Goal: Task Accomplishment & Management: Use online tool/utility

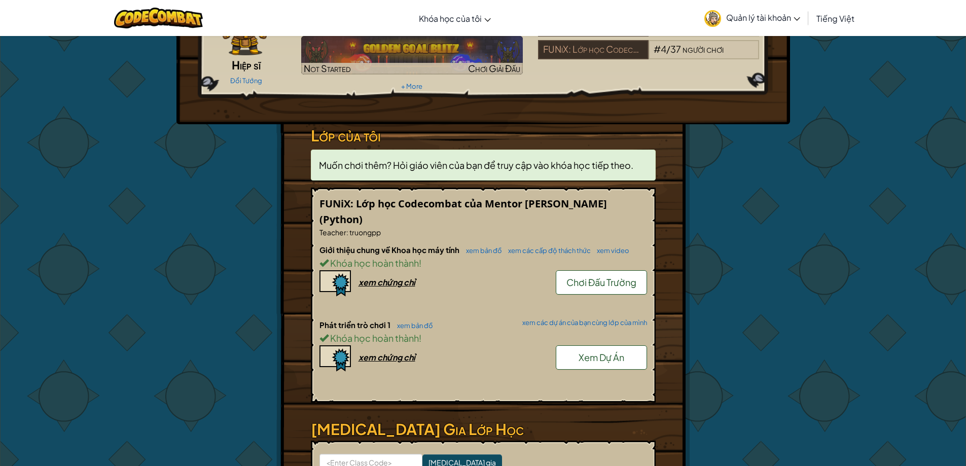
scroll to position [101, 0]
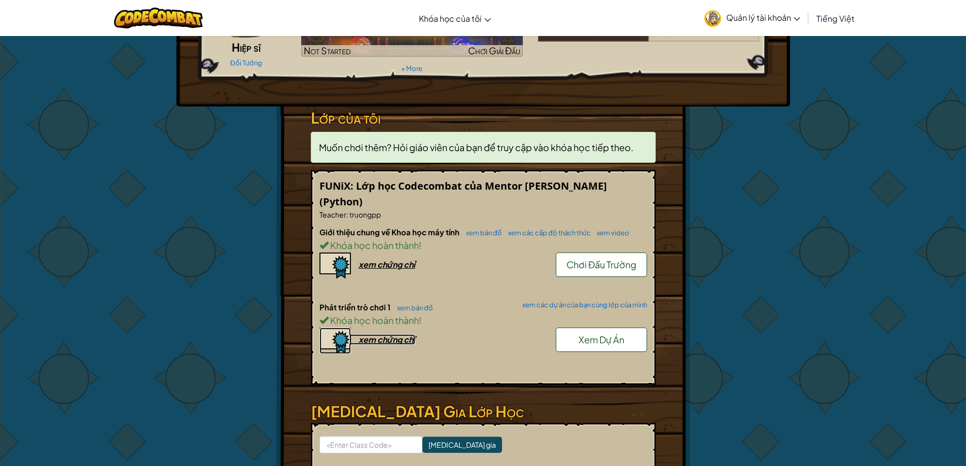
click at [356, 341] on link "xem chứng chỉ" at bounding box center [368, 339] width 96 height 11
click at [428, 311] on link "xem bản đồ" at bounding box center [412, 308] width 41 height 8
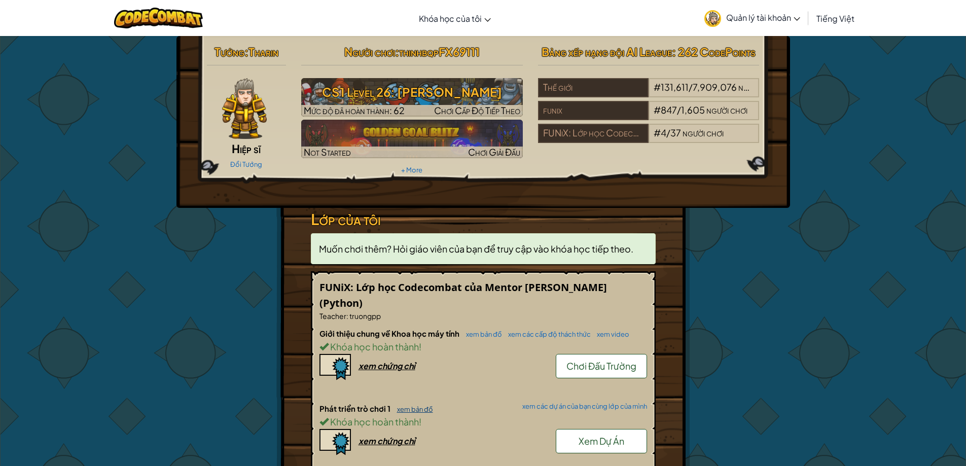
select select "vi"
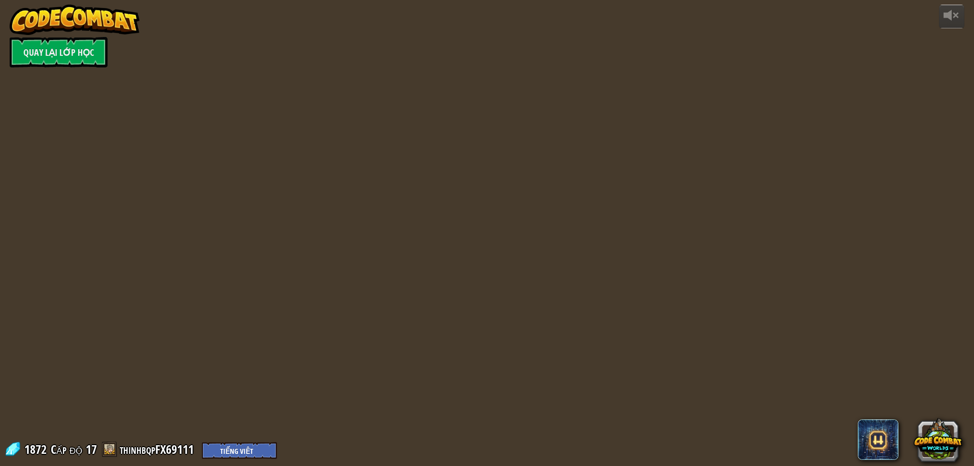
select select "vi"
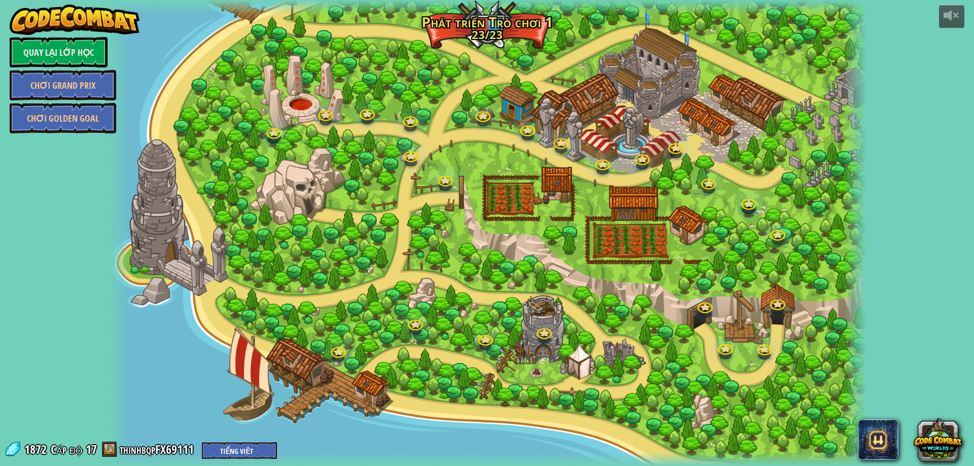
select select "vi"
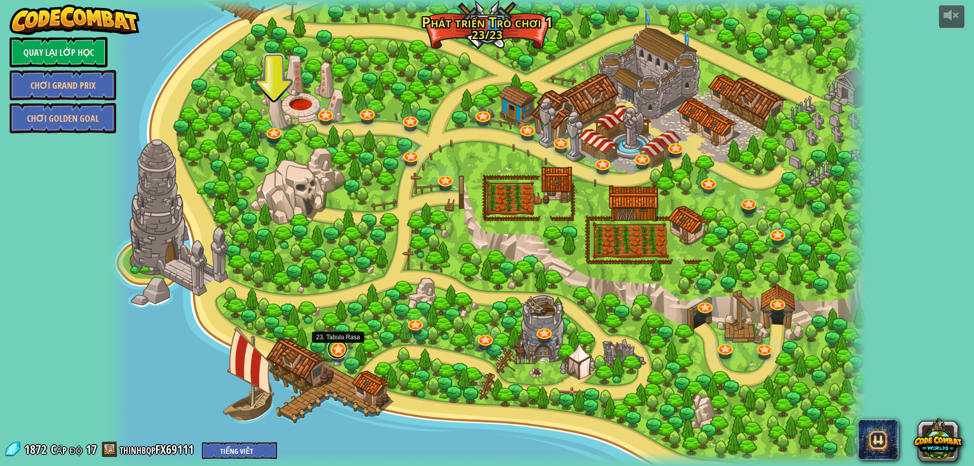
click at [334, 351] on link at bounding box center [337, 349] width 20 height 20
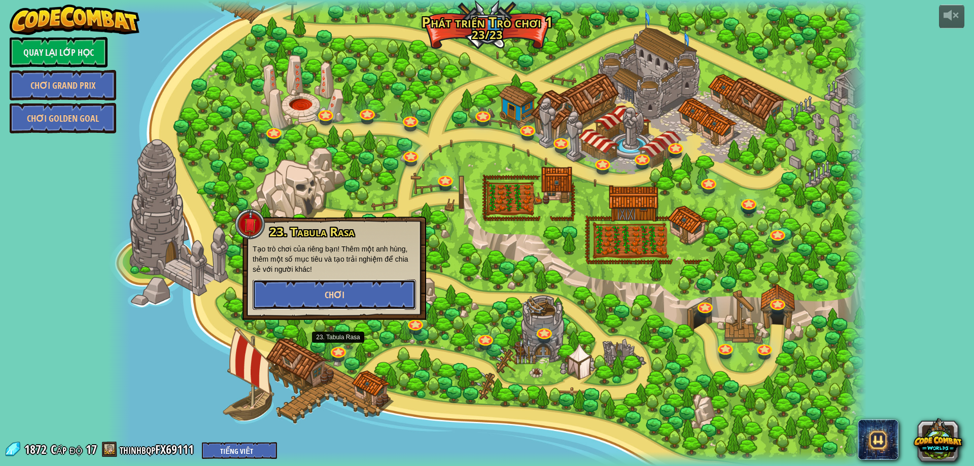
click at [331, 294] on span "Chơi" at bounding box center [335, 295] width 20 height 13
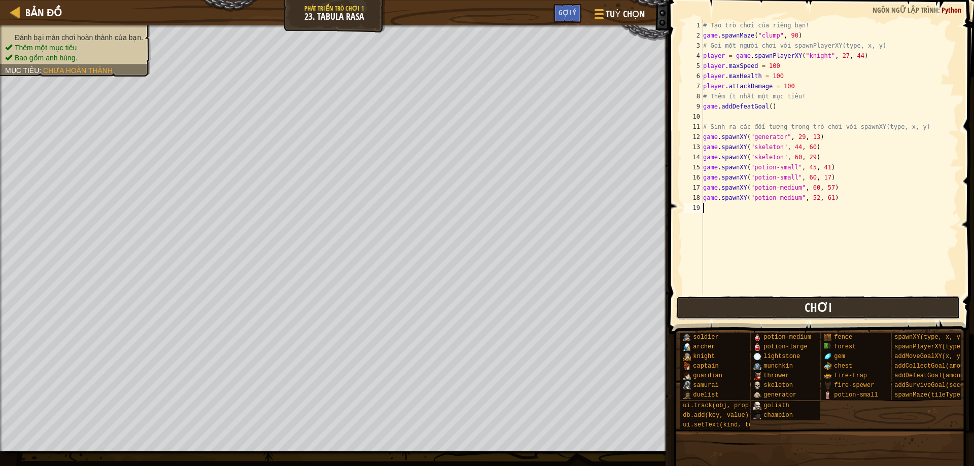
click at [719, 303] on button "Chơi" at bounding box center [818, 307] width 285 height 23
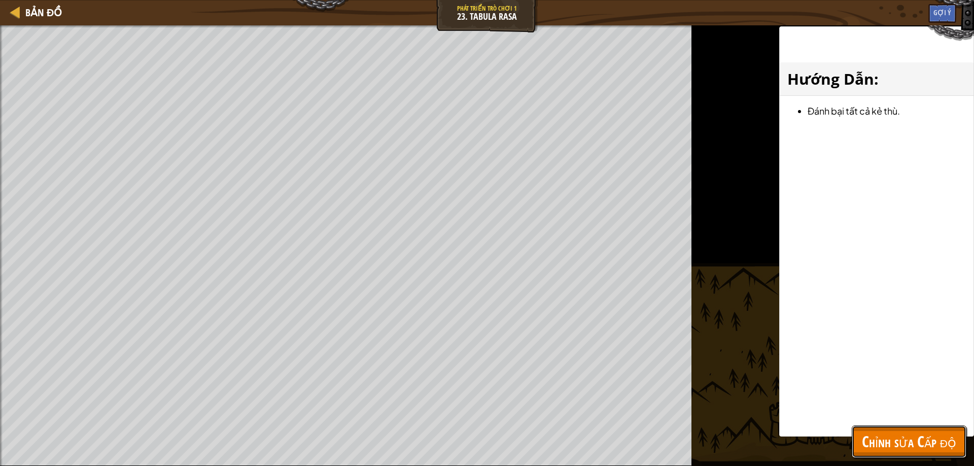
click at [922, 435] on span "Chỉnh sửa Cấp độ" at bounding box center [909, 441] width 94 height 21
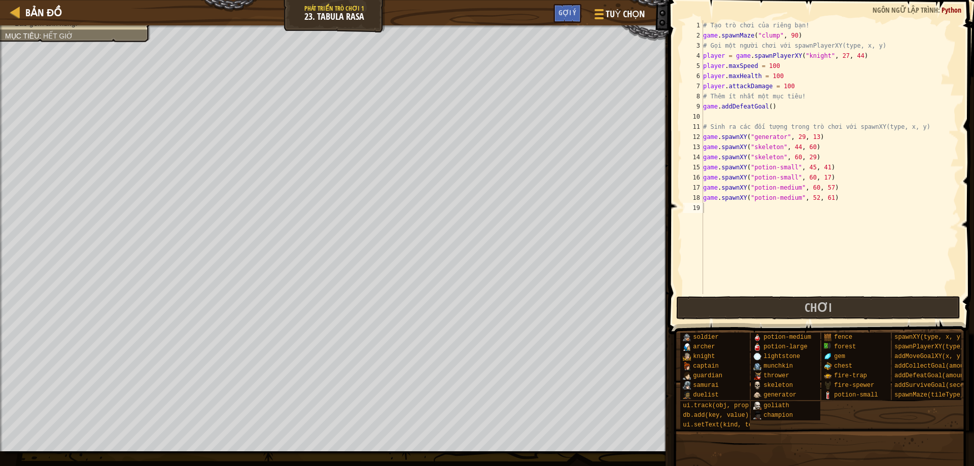
click at [729, 294] on span at bounding box center [822, 153] width 313 height 364
click at [728, 299] on button "Chơi" at bounding box center [818, 307] width 285 height 23
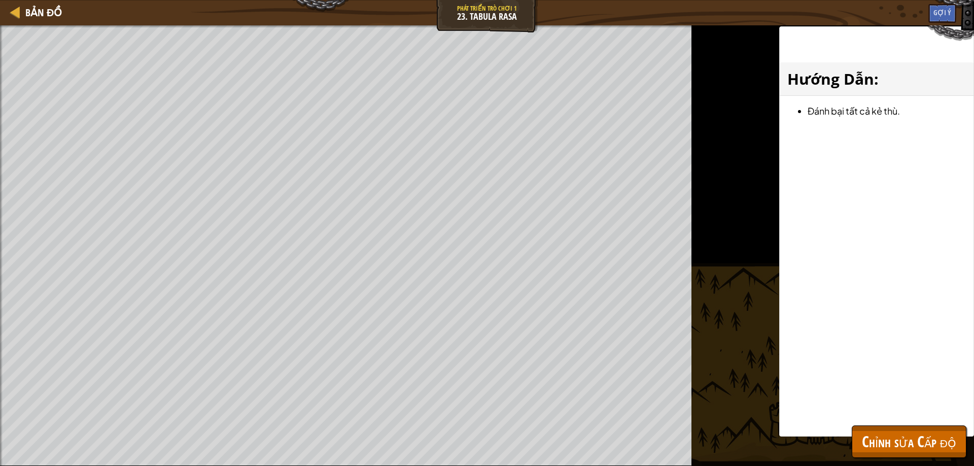
click at [840, 448] on div "Đánh bại màn chơi hoàn thành của bạn. Thêm một mục tiêu Bao gồm anh hùng. Mục t…" at bounding box center [487, 245] width 974 height 441
click at [870, 448] on span "Chỉnh sửa Cấp độ" at bounding box center [909, 441] width 94 height 21
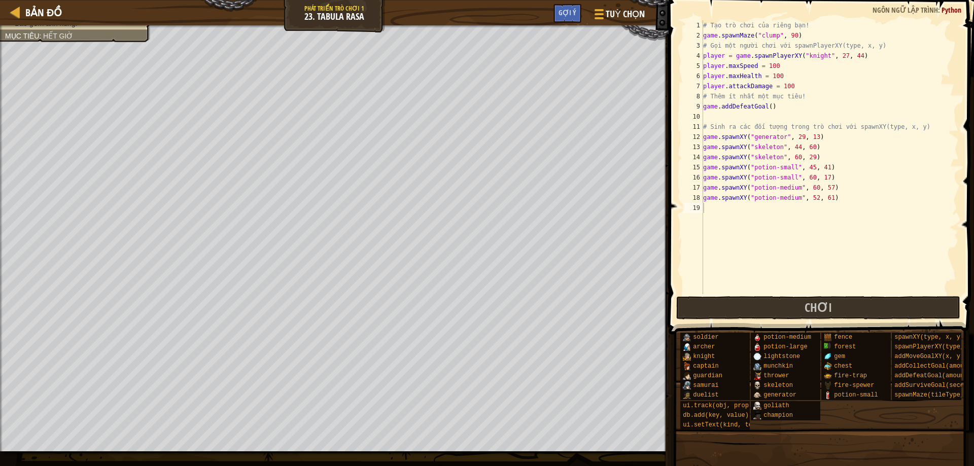
click at [759, 321] on span at bounding box center [822, 153] width 313 height 364
click at [756, 310] on button "Chơi" at bounding box center [818, 307] width 285 height 23
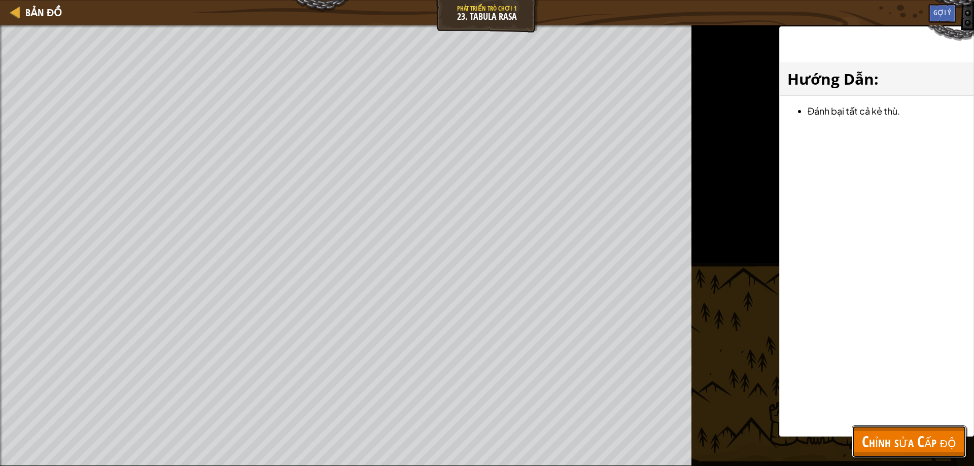
click at [924, 442] on span "Chỉnh sửa Cấp độ" at bounding box center [909, 441] width 94 height 21
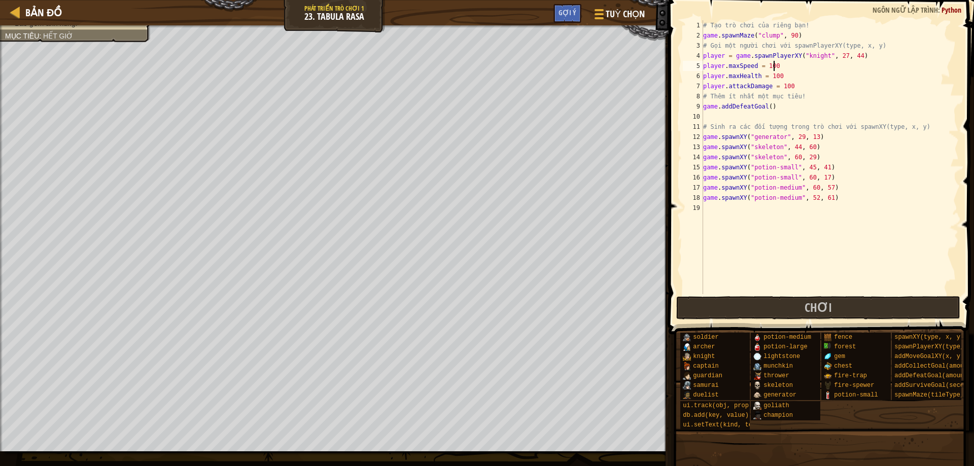
click at [784, 66] on div "# Tạo trò chơi của riêng bạn! game . spawnMaze ( "clump" , 90 ) # Gọi một người…" at bounding box center [830, 167] width 258 height 294
click at [732, 303] on button "Chơi" at bounding box center [818, 307] width 285 height 23
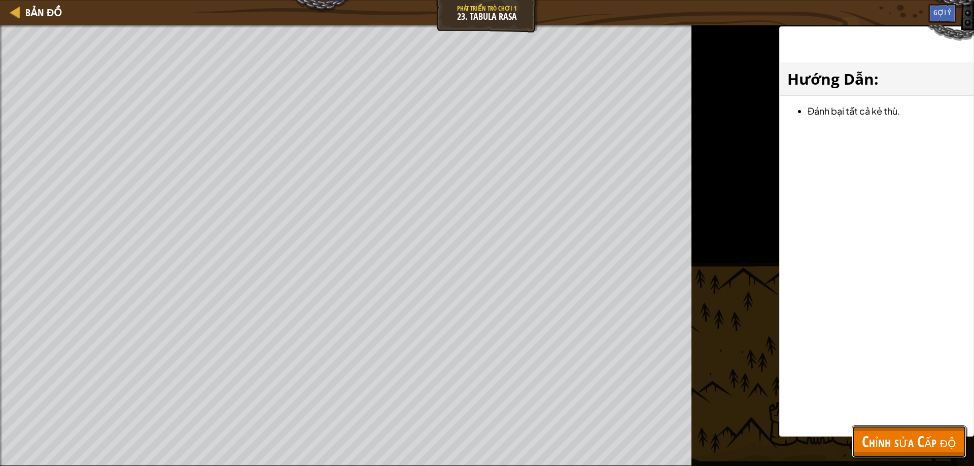
click at [862, 437] on span "Chỉnh sửa Cấp độ" at bounding box center [909, 441] width 94 height 21
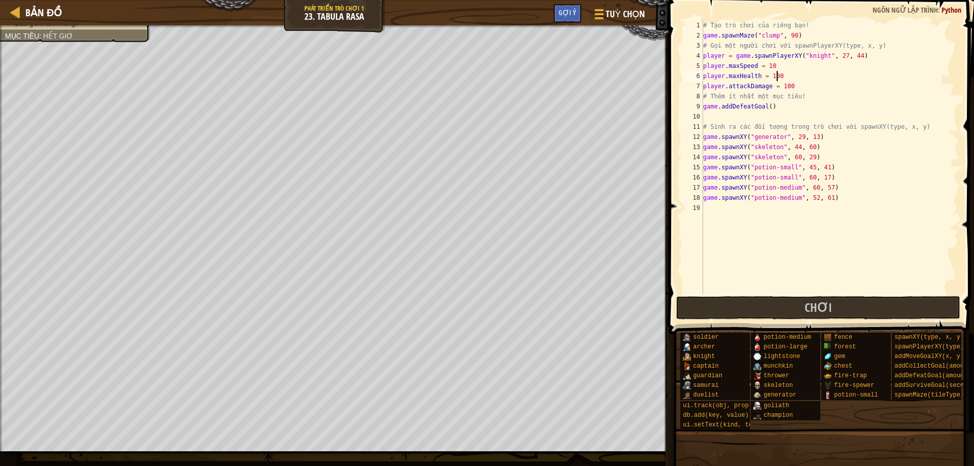
click at [783, 77] on div "# Tạo trò chơi của riêng bạn! game . spawnMaze ( "clump" , 90 ) # Gọi một người…" at bounding box center [830, 167] width 258 height 294
click at [789, 83] on div "# Tạo trò chơi của riêng bạn! game . spawnMaze ( "clump" , 90 ) # Gọi một người…" at bounding box center [830, 167] width 258 height 294
click at [914, 306] on button "Chơi" at bounding box center [818, 307] width 285 height 23
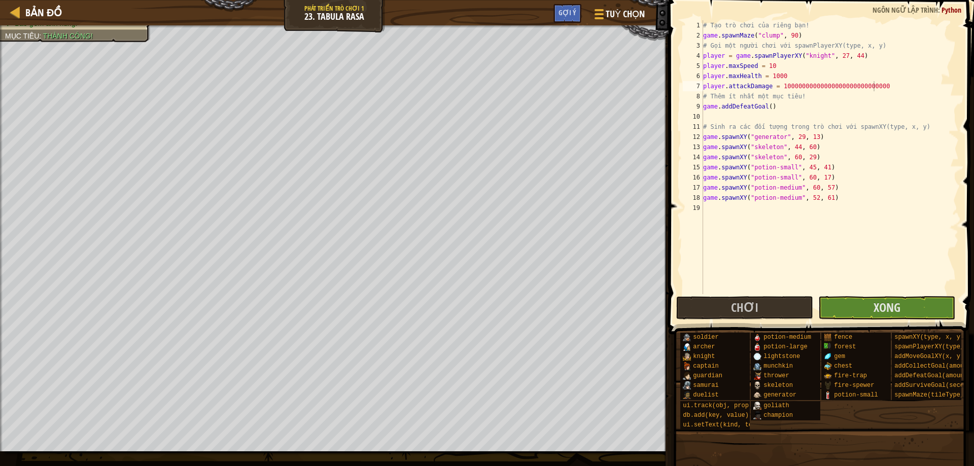
click at [883, 97] on div "# Tạo trò chơi của riêng bạn! game . spawnMaze ( "clump" , 90 ) # Gọi một người…" at bounding box center [830, 167] width 258 height 294
click at [888, 98] on div "# Tạo trò chơi của riêng bạn! game . spawnMaze ( "clump" , 90 ) # Gọi một người…" at bounding box center [830, 167] width 258 height 294
click at [786, 61] on div "# Tạo trò chơi của riêng bạn! game . spawnMaze ( "clump" , 90 ) # Gọi một người…" at bounding box center [830, 167] width 258 height 294
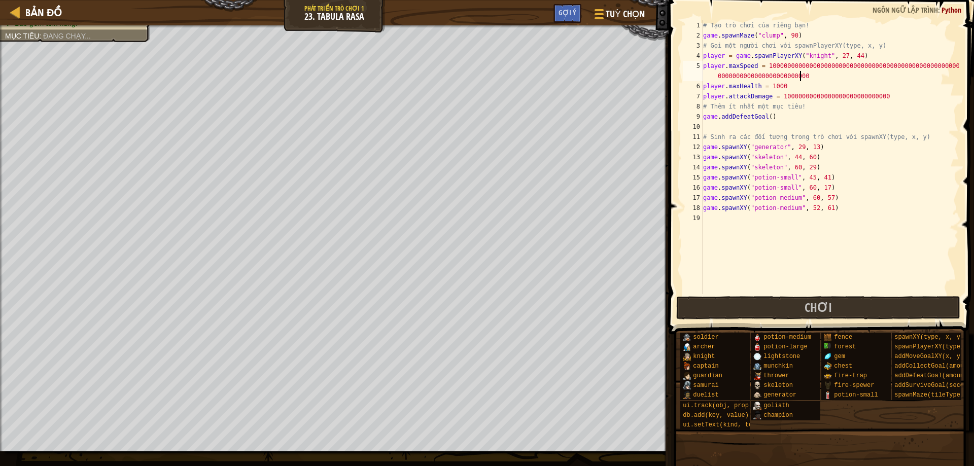
scroll to position [5, 28]
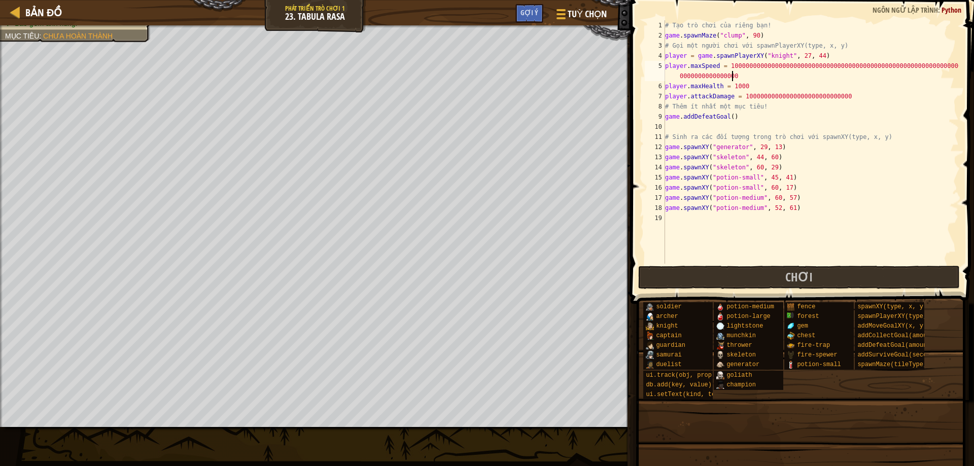
click at [850, 98] on div "# Tạo trò chơi của riêng bạn! game . spawnMaze ( "clump" , 90 ) # Gọi một người…" at bounding box center [811, 152] width 296 height 264
click at [860, 89] on div "# Tạo trò chơi của riêng bạn! game . spawnMaze ( "clump" , 90 ) # Gọi một người…" at bounding box center [811, 152] width 296 height 264
click at [859, 102] on div "# Tạo trò chơi của riêng bạn! game . spawnMaze ( "clump" , 90 ) # Gọi một người…" at bounding box center [811, 152] width 296 height 264
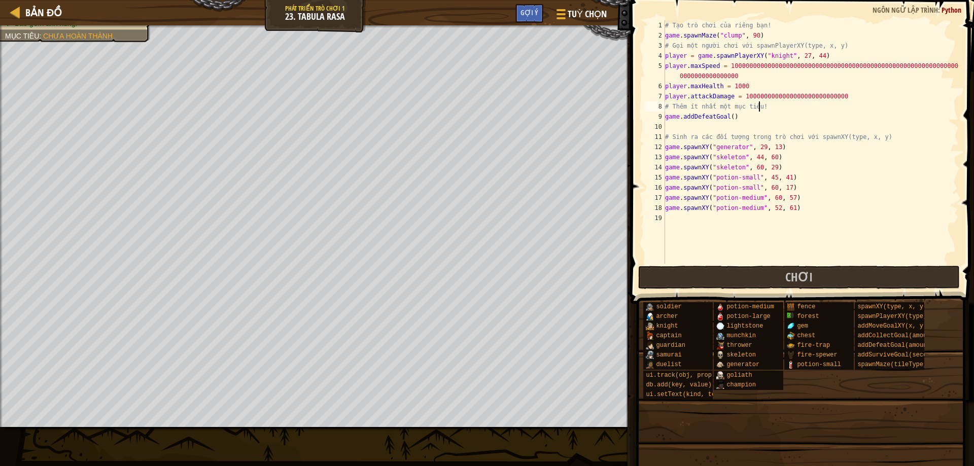
click at [856, 95] on div "# Tạo trò chơi của riêng bạn! game . spawnMaze ( "clump" , 90 ) # Gọi một người…" at bounding box center [811, 152] width 296 height 264
type textarea "player.attackDamage = 10000"
drag, startPoint x: 792, startPoint y: 248, endPoint x: 793, endPoint y: 266, distance: 18.8
click at [792, 264] on div "player.attackDamage = 10000 1 2 3 4 5 6 7 8 9 10 11 12 13 14 15 16 17 18 19 # T…" at bounding box center [800, 172] width 346 height 334
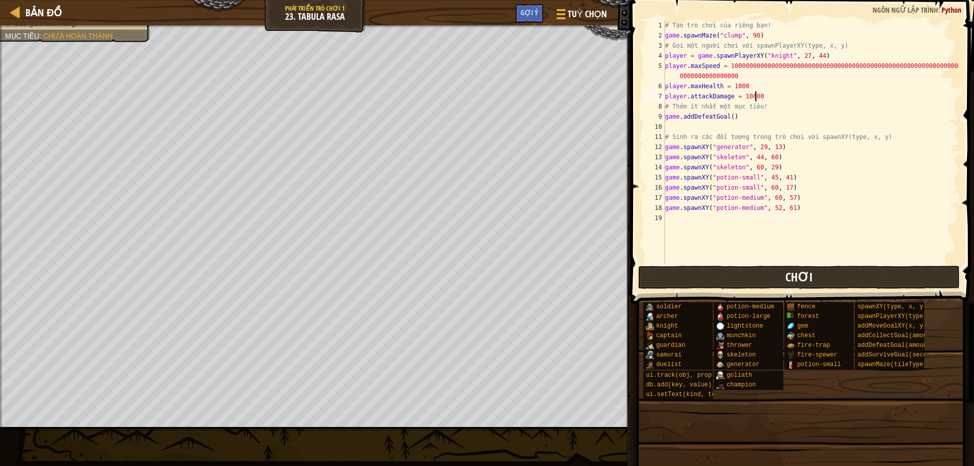
scroll to position [5, 0]
click at [793, 267] on button "Chơi" at bounding box center [799, 277] width 322 height 23
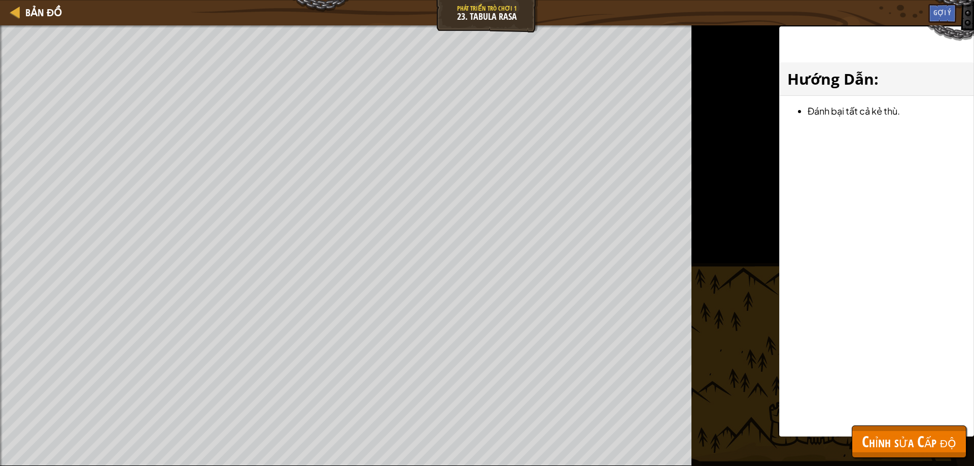
select select "vi"
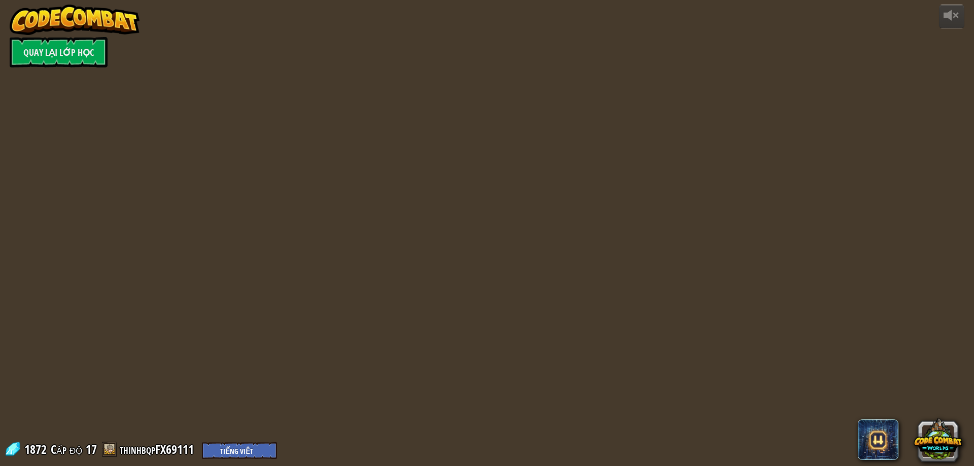
select select "vi"
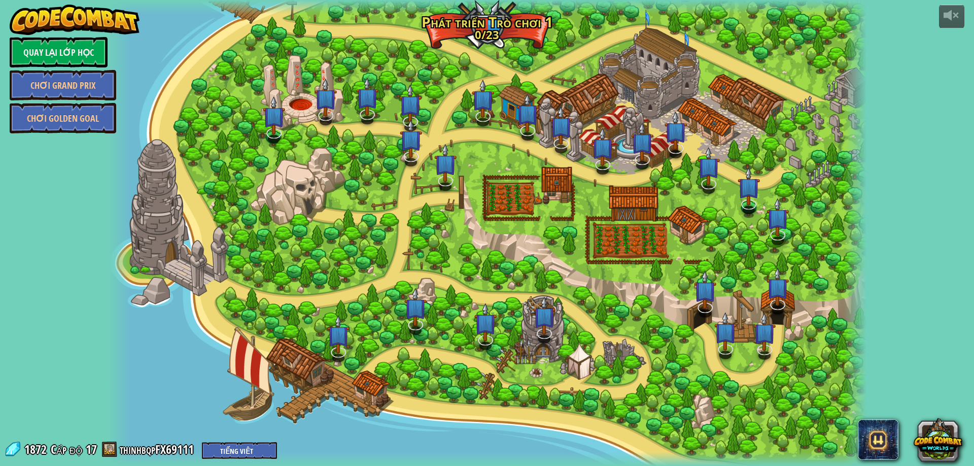
select select "vi"
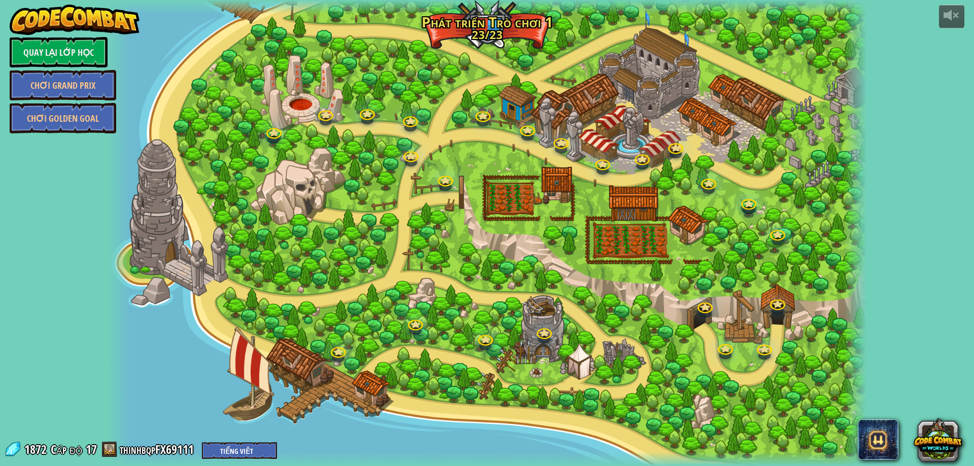
select select "vi"
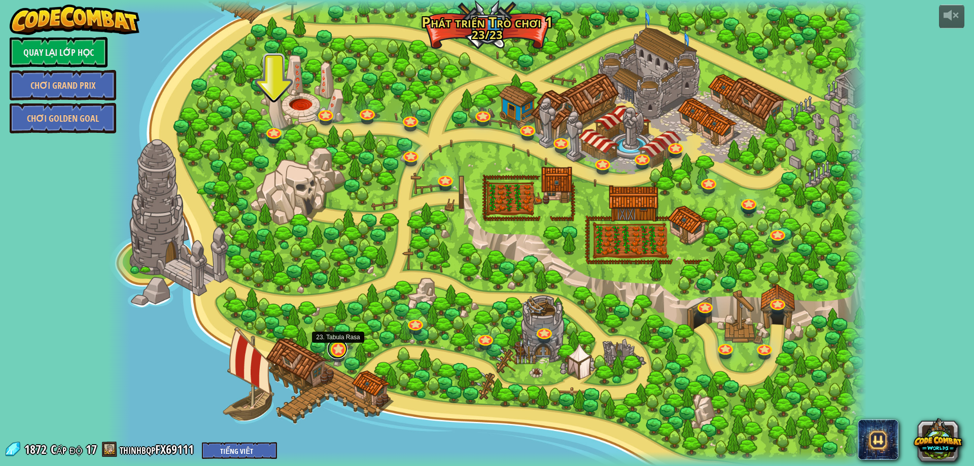
click at [340, 353] on link at bounding box center [337, 349] width 20 height 20
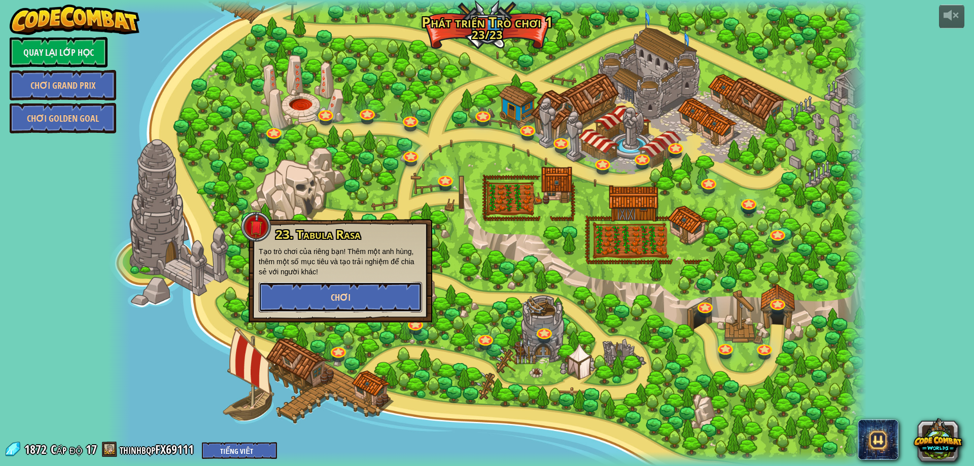
click at [354, 300] on button "Chơi" at bounding box center [340, 297] width 163 height 30
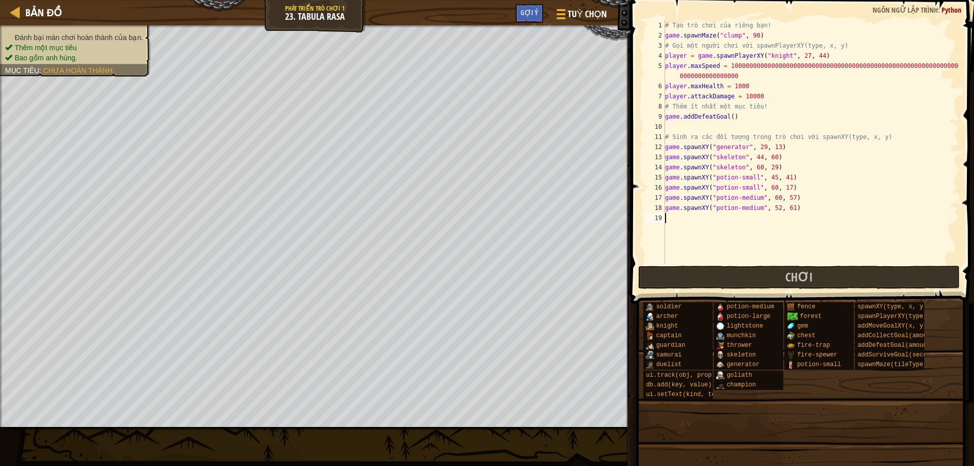
click at [739, 78] on div "# Tạo trò chơi của riêng bạn! game . spawnMaze ( "clump" , 90 ) # Gọi một người…" at bounding box center [811, 152] width 296 height 264
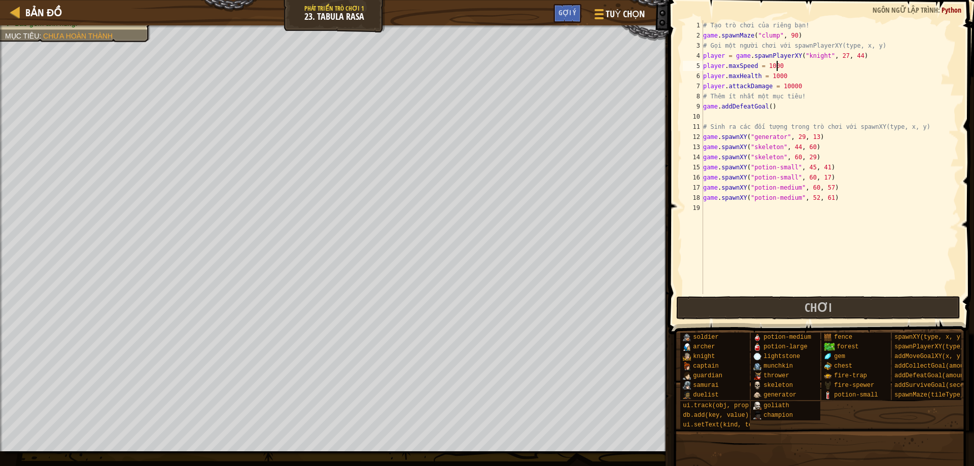
scroll to position [5, 6]
click at [732, 311] on button "Chơi" at bounding box center [818, 307] width 285 height 23
type textarea "player.maxSpeed = 100"
click at [817, 300] on span "Chơi" at bounding box center [818, 307] width 27 height 16
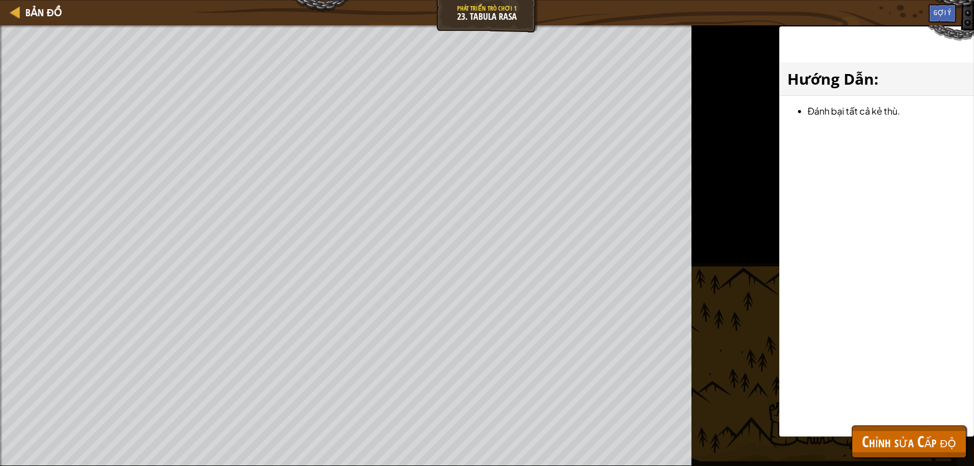
click at [509, 28] on div "Bản đồ Phát triển trò chơi 1 23. Tabula Rasa Tuỳ chọn Xong Gợi ý 1 הההההההההההה…" at bounding box center [487, 233] width 974 height 466
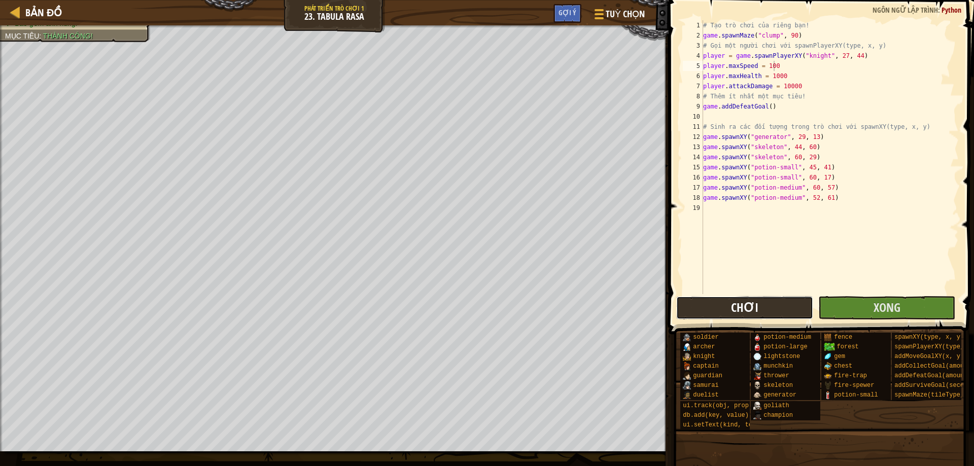
click at [758, 307] on button "Chơi" at bounding box center [744, 307] width 137 height 23
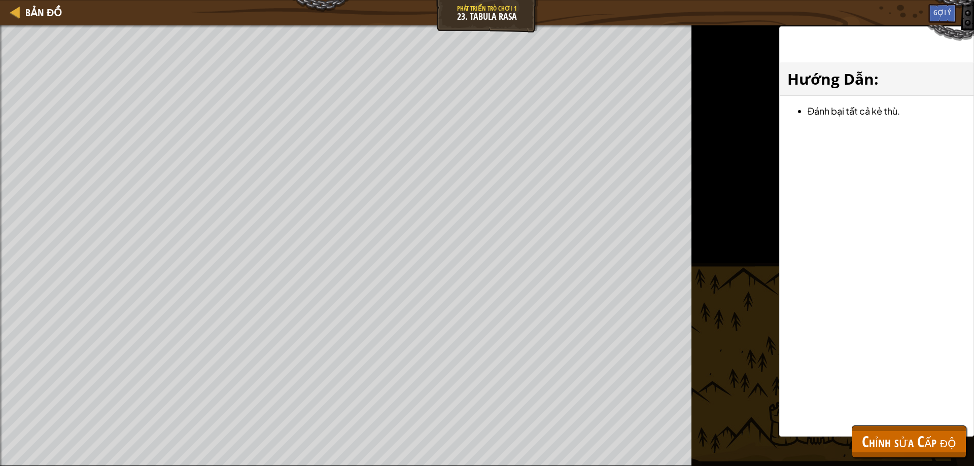
drag, startPoint x: 421, startPoint y: 4, endPoint x: 419, endPoint y: 10, distance: 5.7
click at [419, 10] on div "Bản đồ Phát triển trò chơi 1 23. Tabula Rasa Tuỳ chọn Xong Gợi ý" at bounding box center [487, 12] width 974 height 25
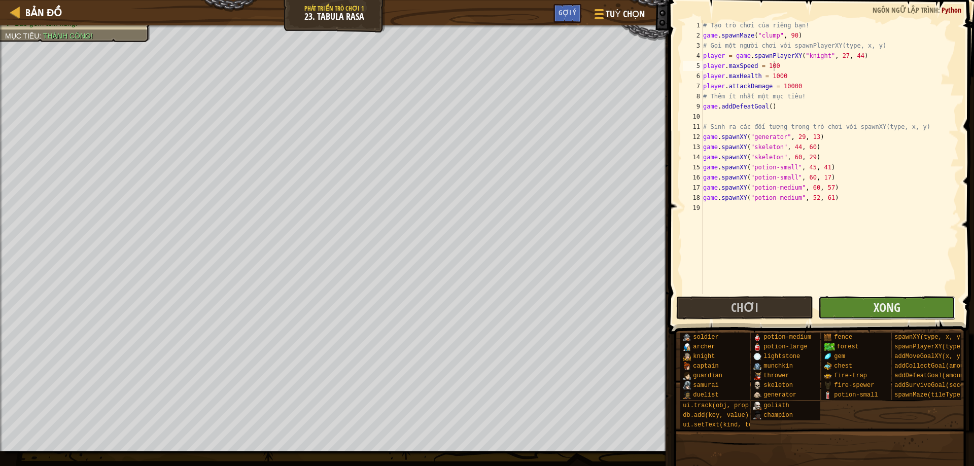
click at [862, 307] on button "Xong" at bounding box center [886, 307] width 137 height 23
